Goal: Transaction & Acquisition: Download file/media

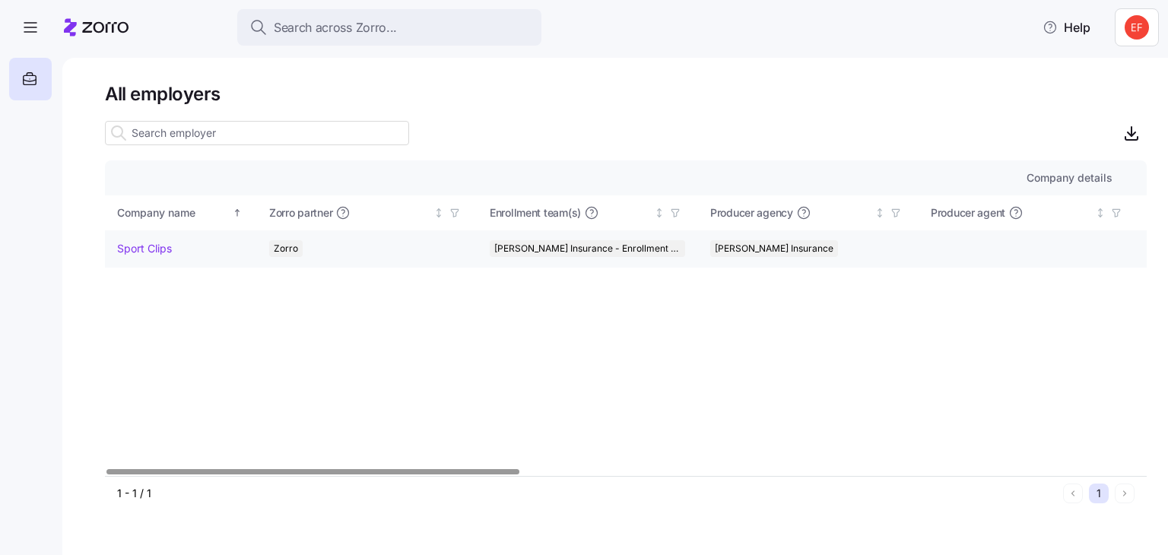
click at [146, 247] on link "Sport Clips" at bounding box center [144, 248] width 55 height 15
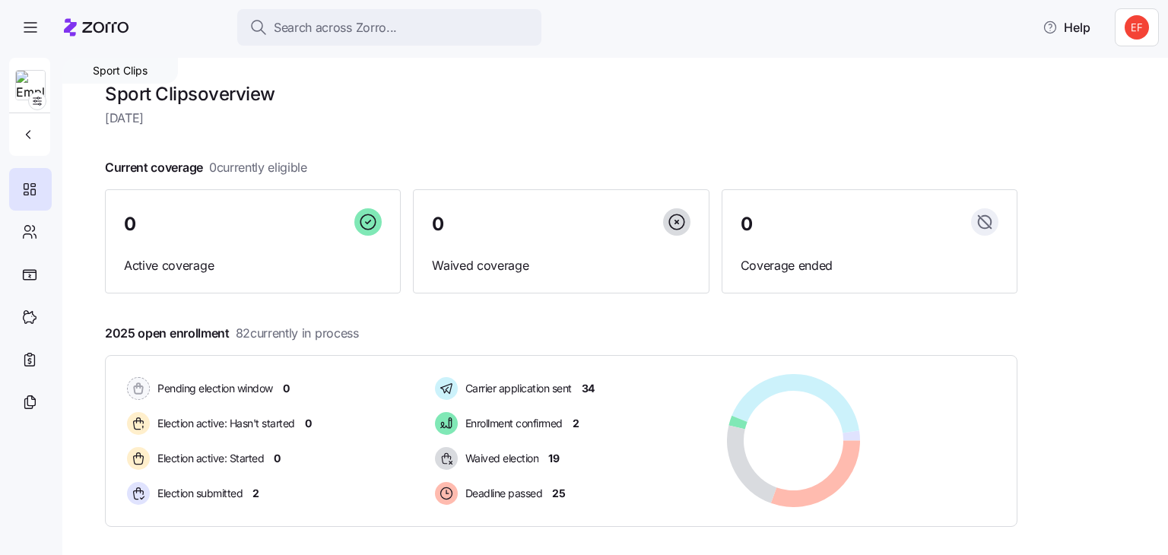
click at [305, 329] on span "82 currently in process" at bounding box center [297, 333] width 123 height 19
click at [27, 230] on icon at bounding box center [29, 232] width 17 height 18
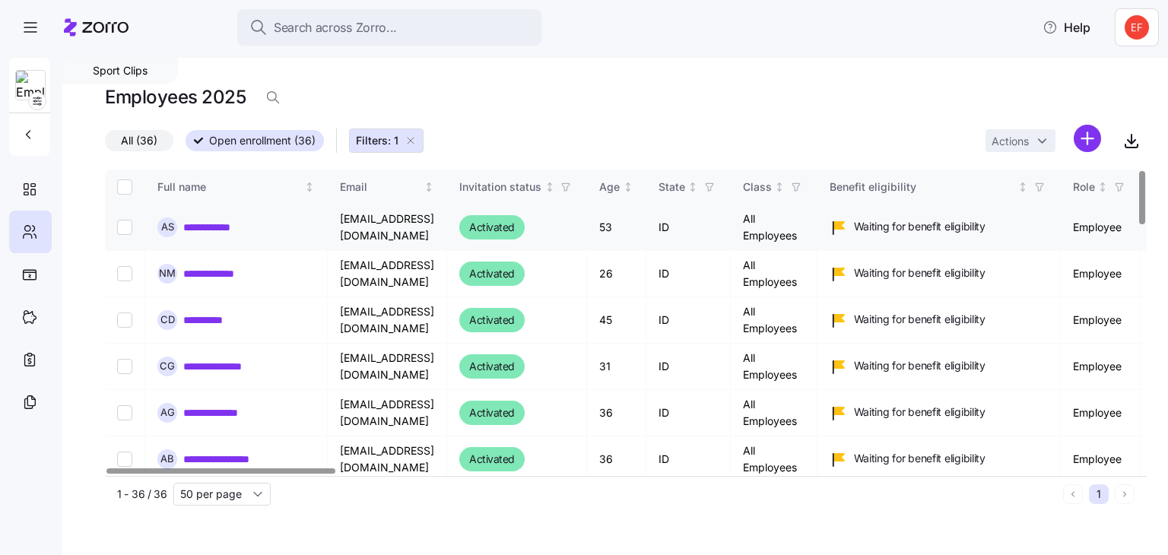
click at [227, 230] on link "**********" at bounding box center [214, 227] width 62 height 15
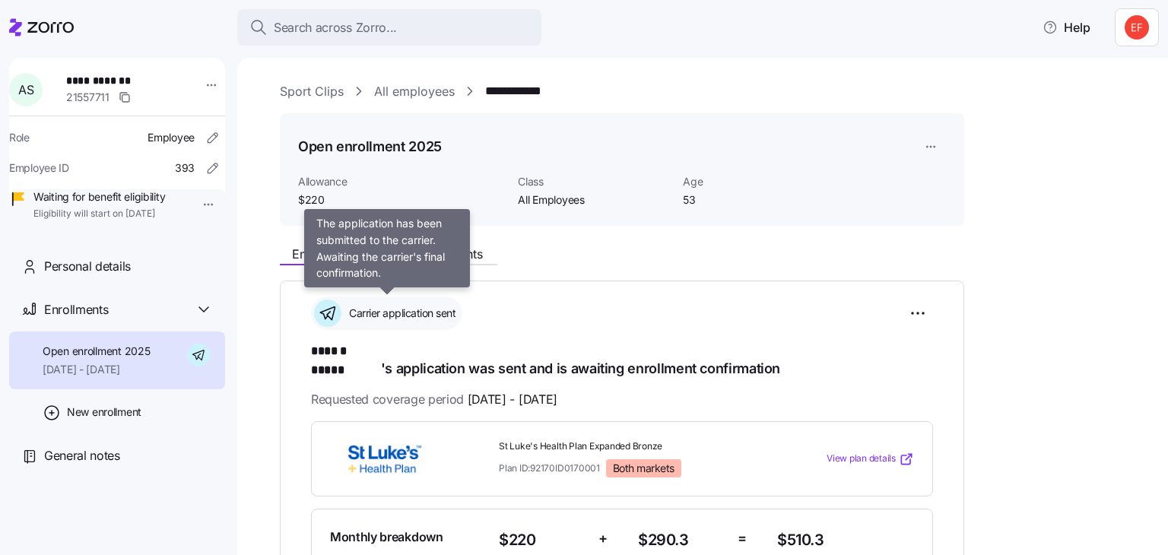
click at [398, 306] on span "Carrier application sent" at bounding box center [399, 313] width 111 height 15
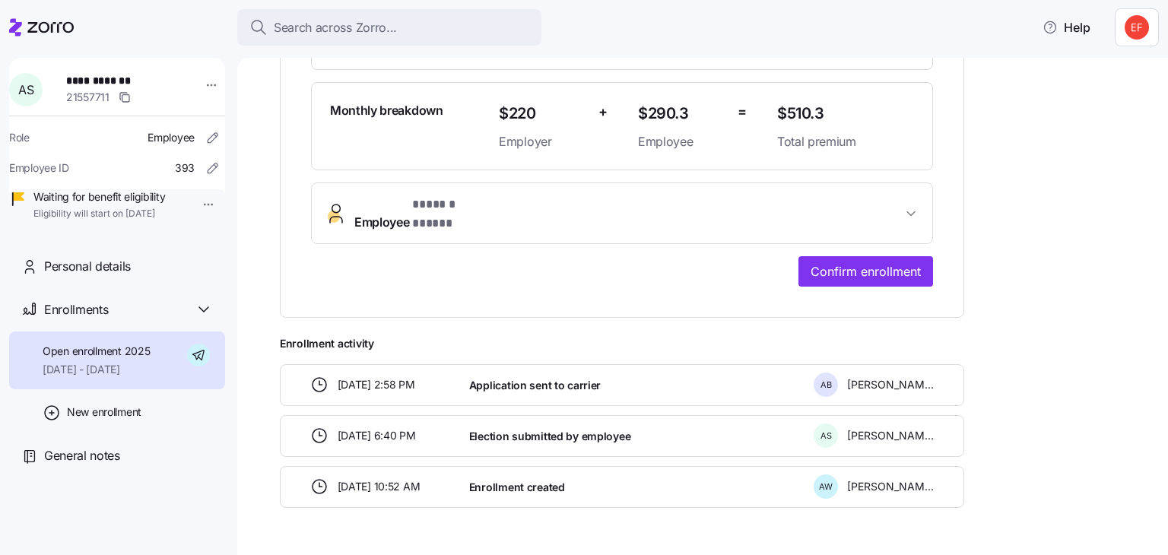
scroll to position [440, 0]
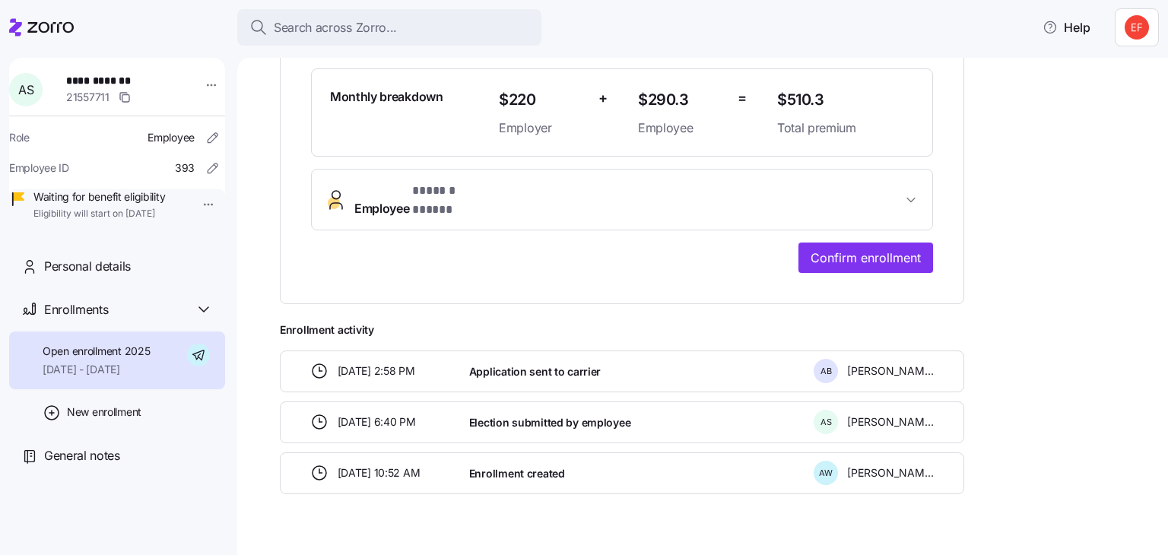
click at [519, 170] on button "Employee * ****** ***** *" at bounding box center [622, 200] width 621 height 61
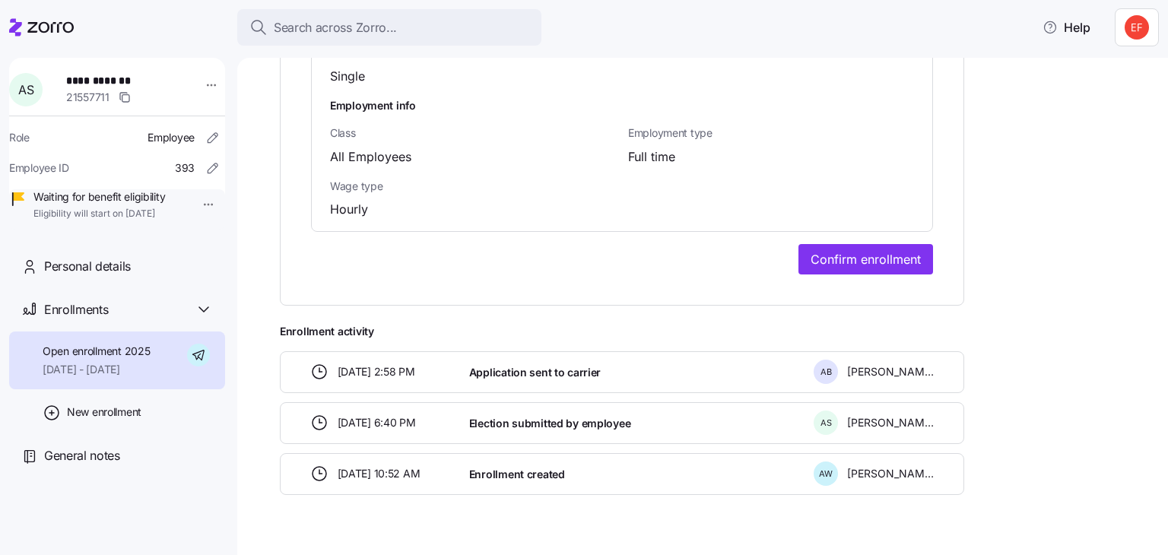
scroll to position [1215, 0]
click at [112, 276] on span "Personal details" at bounding box center [87, 266] width 87 height 19
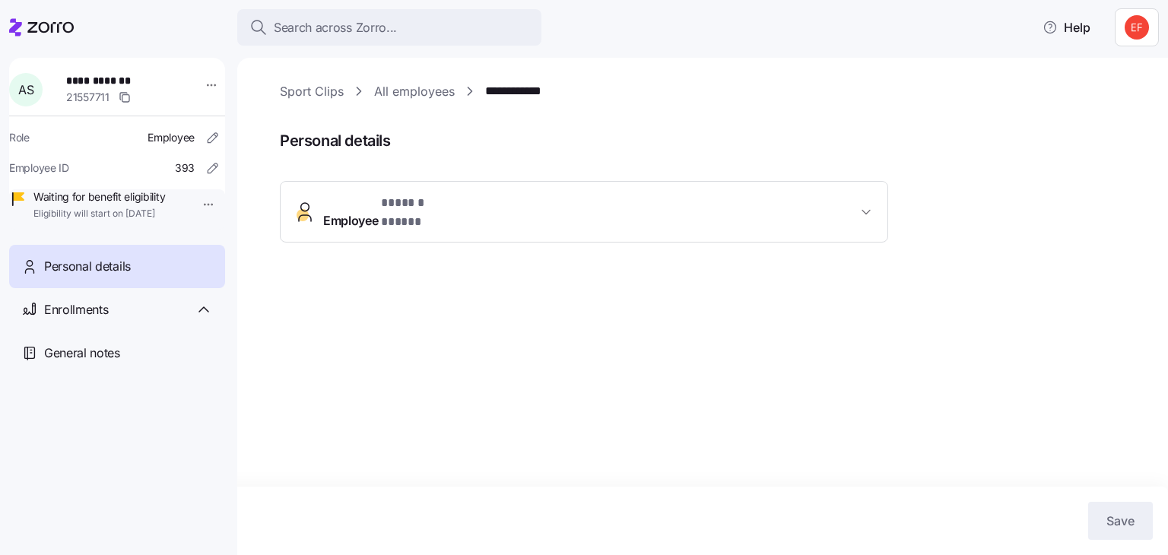
click at [460, 190] on button "Employee * ****** ***** *" at bounding box center [584, 212] width 607 height 61
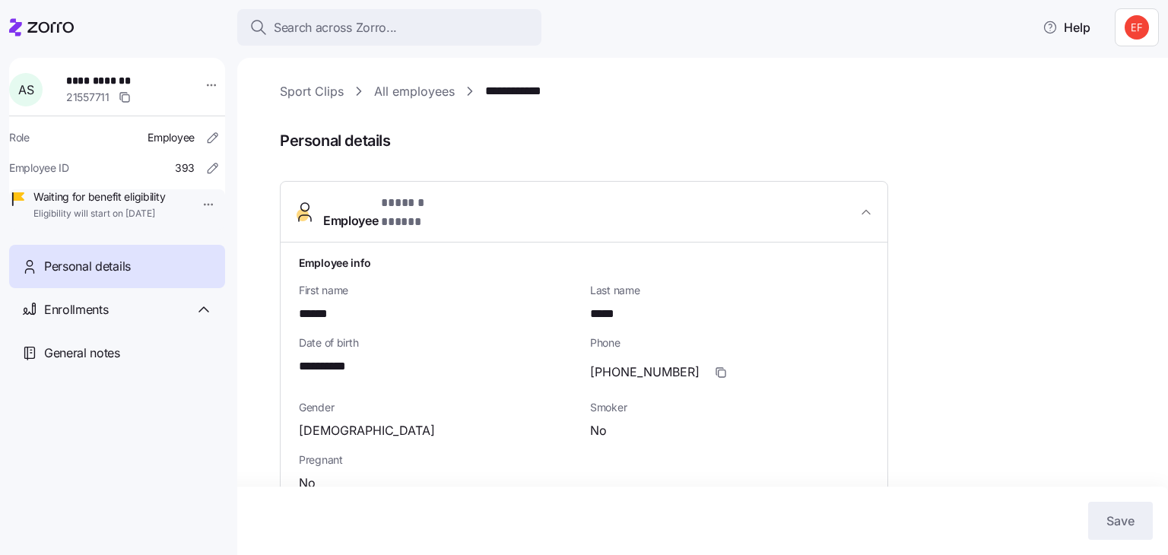
click at [106, 288] on div "Personal details" at bounding box center [117, 266] width 216 height 43
click at [415, 82] on link "All employees" at bounding box center [414, 91] width 81 height 19
click at [415, 90] on link "All employees" at bounding box center [414, 91] width 81 height 19
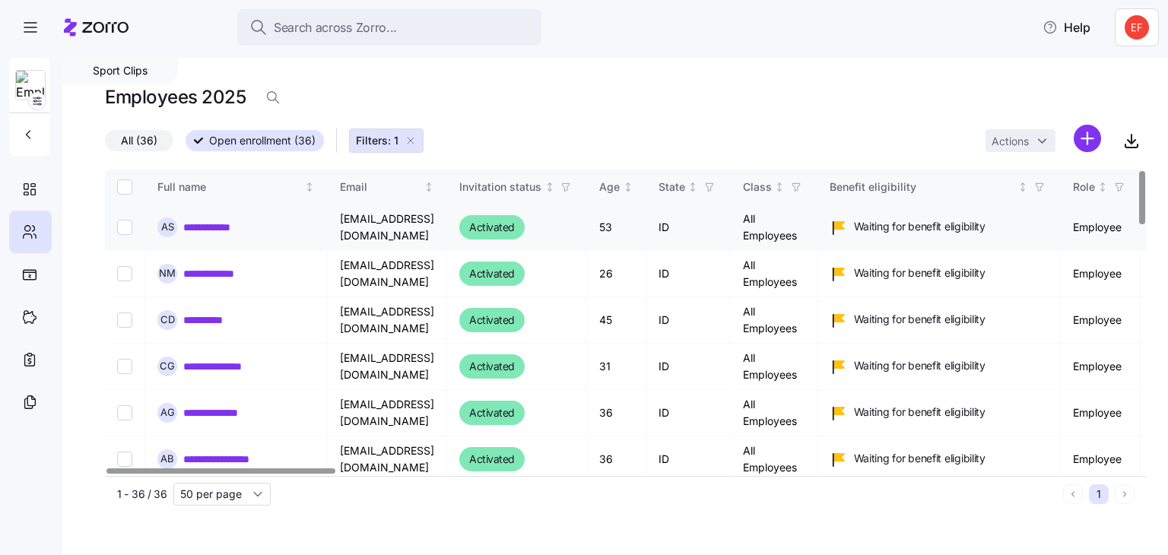
click at [727, 233] on td "ID" at bounding box center [688, 228] width 84 height 46
drag, startPoint x: 727, startPoint y: 233, endPoint x: 675, endPoint y: 235, distance: 51.7
click at [646, 235] on td "53" at bounding box center [616, 228] width 59 height 46
click at [236, 474] on div at bounding box center [327, 470] width 229 height 5
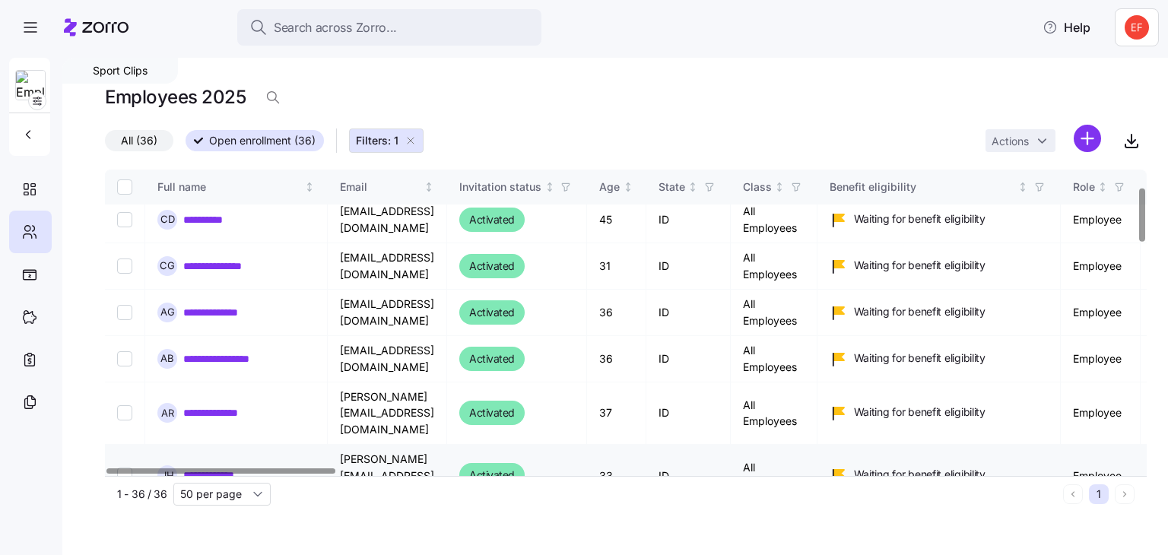
scroll to position [101, 0]
click at [368, 220] on td "[EMAIL_ADDRESS][DOMAIN_NAME]" at bounding box center [387, 219] width 119 height 46
click at [589, 107] on div "Employees 2025" at bounding box center [626, 97] width 1042 height 30
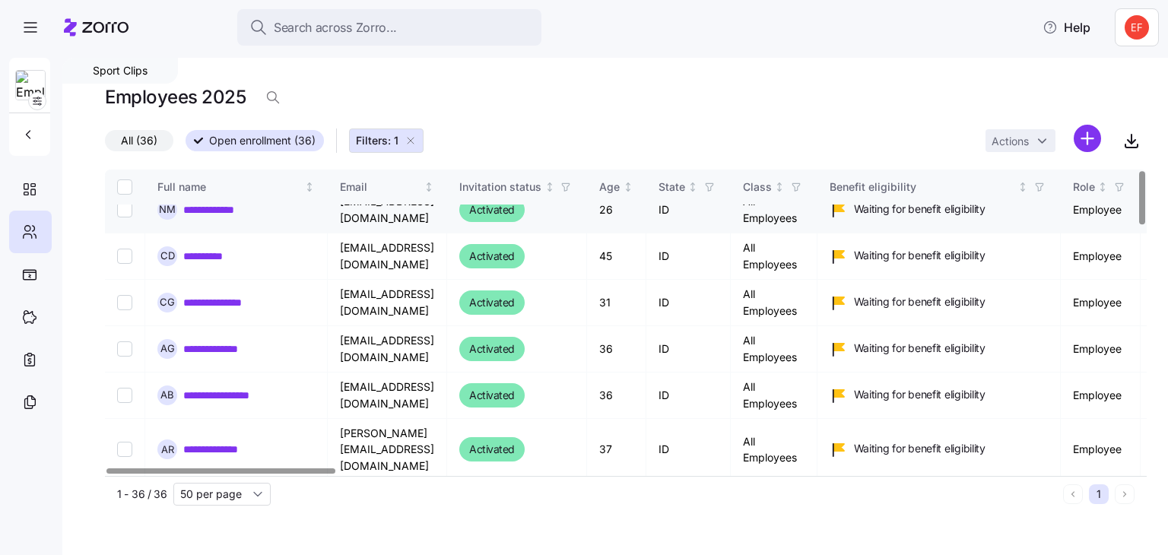
scroll to position [0, 0]
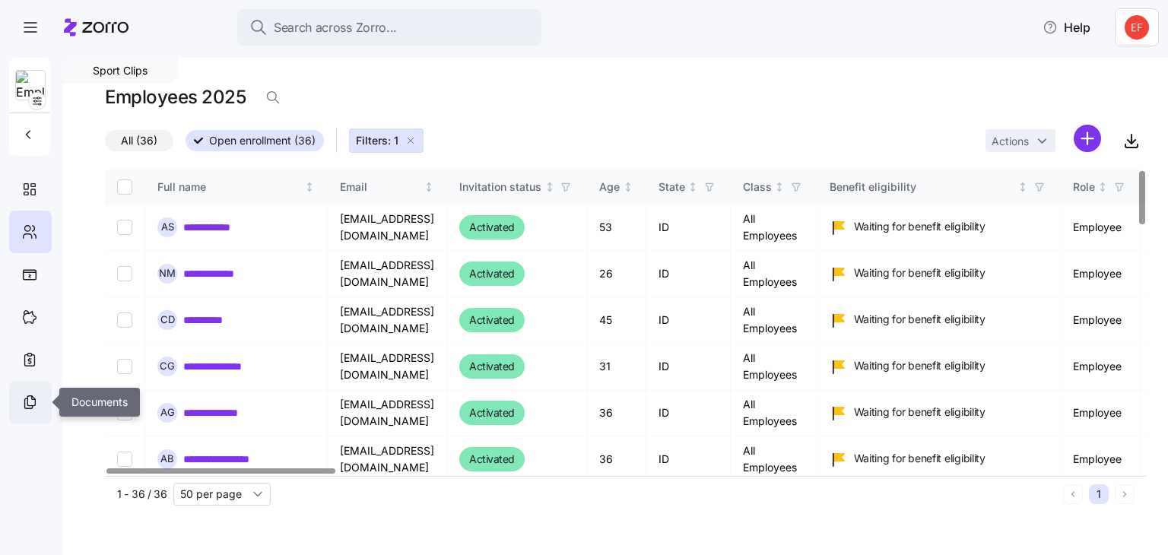
click at [33, 399] on icon at bounding box center [34, 398] width 4 height 4
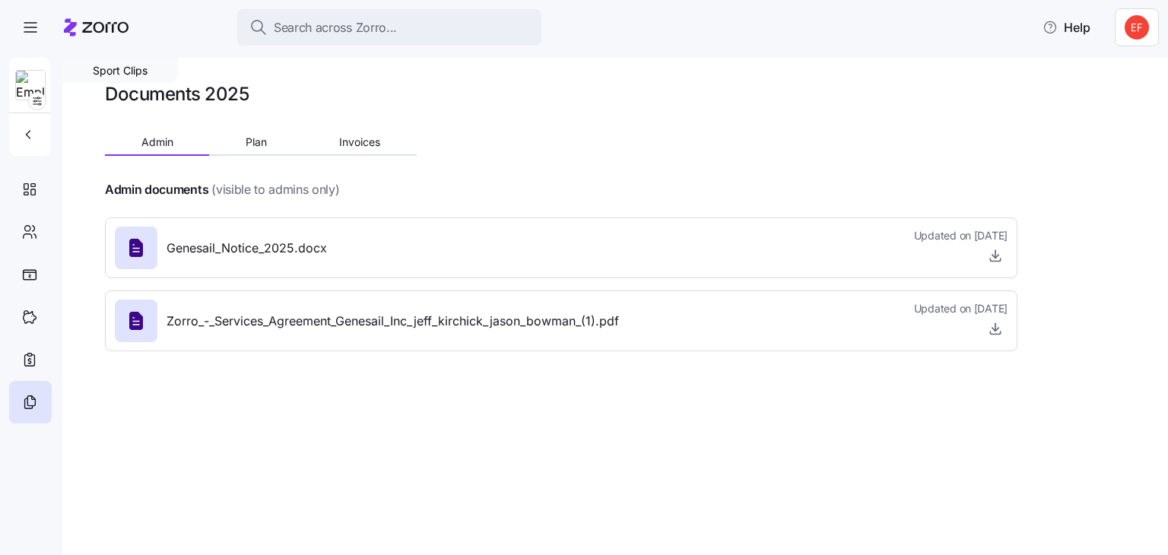
click at [277, 245] on span "Genesail_Notice_2025.docx" at bounding box center [247, 248] width 160 height 19
click at [992, 261] on icon "button" at bounding box center [995, 255] width 15 height 15
click at [306, 458] on div "Sport Clips Documents 2025 Admin Plan Invoices Admin documents (visible to admi…" at bounding box center [615, 306] width 1106 height 497
click at [240, 138] on button "Plan" at bounding box center [256, 142] width 94 height 23
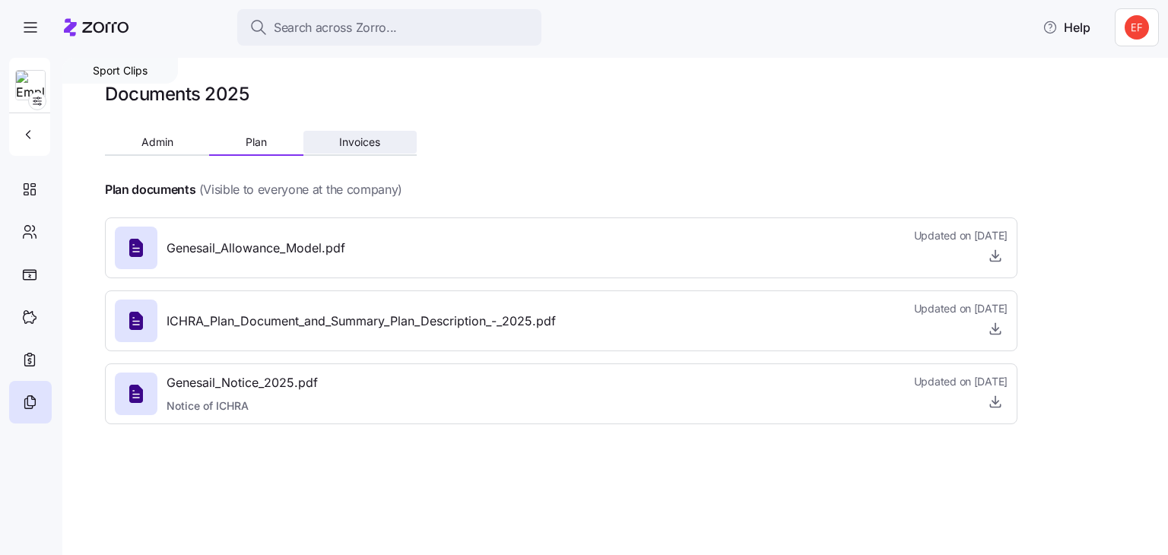
click at [362, 138] on span "Invoices" at bounding box center [359, 142] width 41 height 11
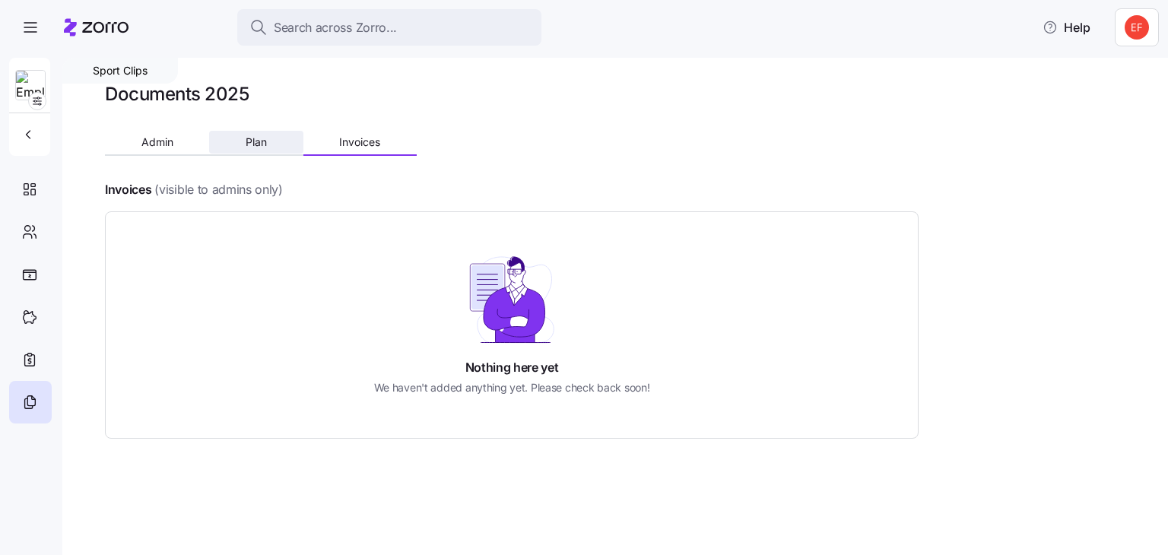
click at [243, 141] on button "Plan" at bounding box center [256, 142] width 94 height 23
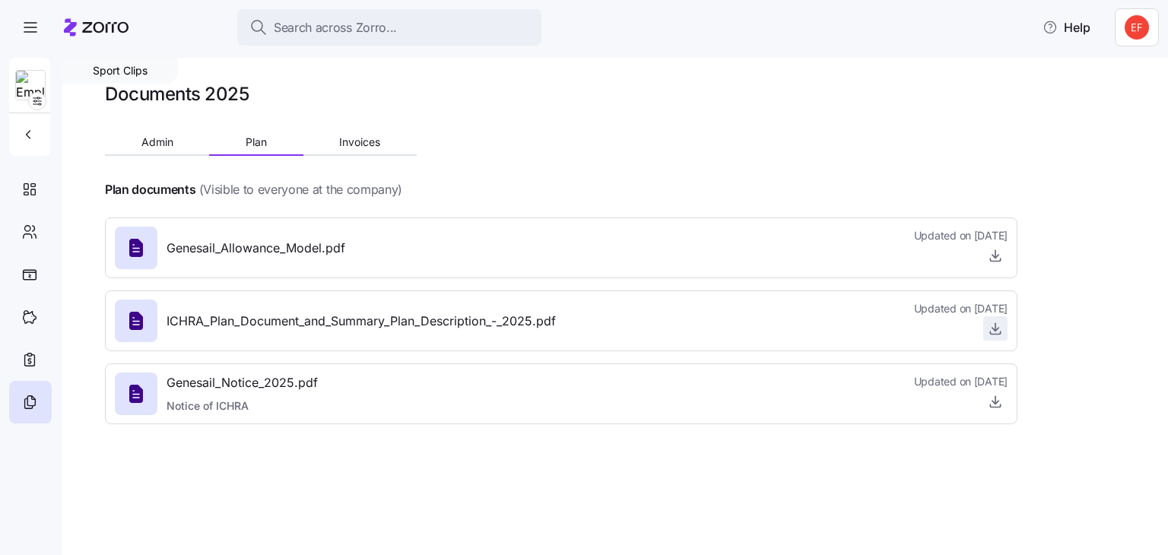
click at [995, 329] on icon "button" at bounding box center [995, 327] width 0 height 8
